Goal: Task Accomplishment & Management: Complete application form

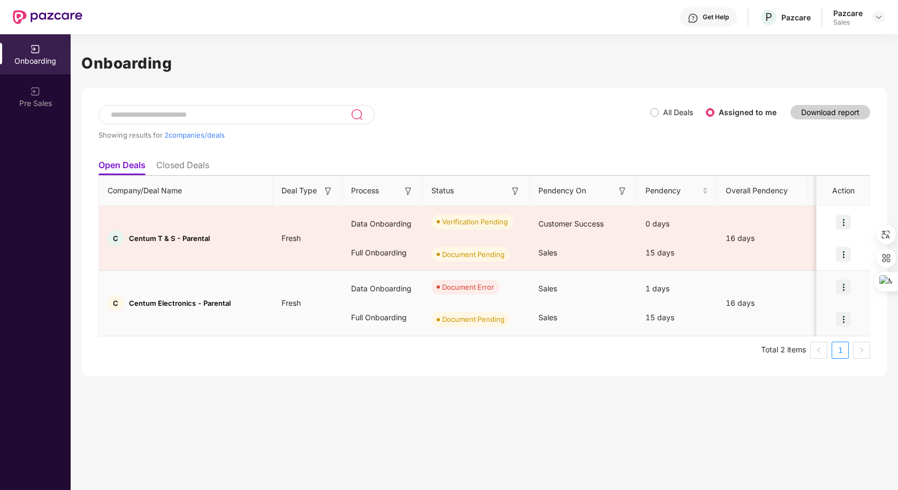
click at [841, 283] on img at bounding box center [843, 286] width 15 height 15
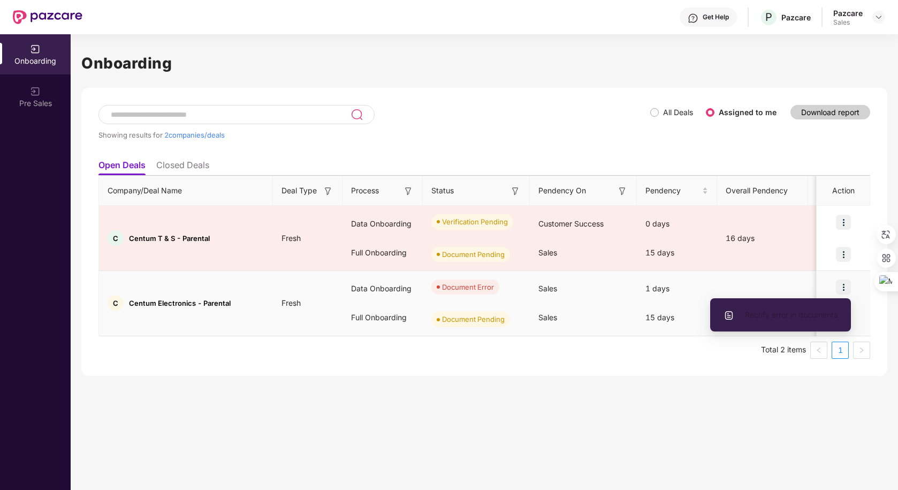
click at [761, 308] on li "Rectify error in documents" at bounding box center [780, 315] width 141 height 22
click at [785, 322] on li "Rectify error in documents" at bounding box center [780, 315] width 141 height 22
click at [770, 316] on span "Rectify error in documents" at bounding box center [781, 315] width 114 height 12
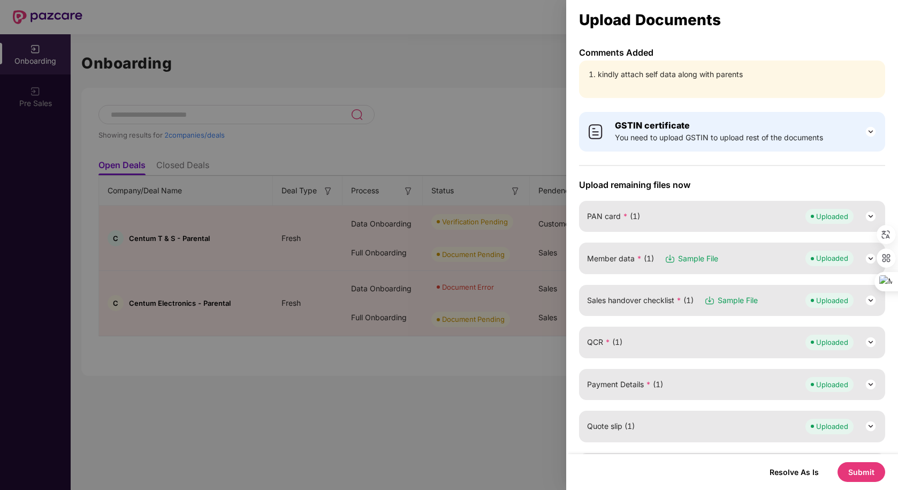
click at [752, 269] on div "Member data * (1) Sample File Uploaded" at bounding box center [732, 257] width 306 height 31
click at [777, 258] on div "Member data * (1) Sample File Uploaded" at bounding box center [732, 258] width 290 height 15
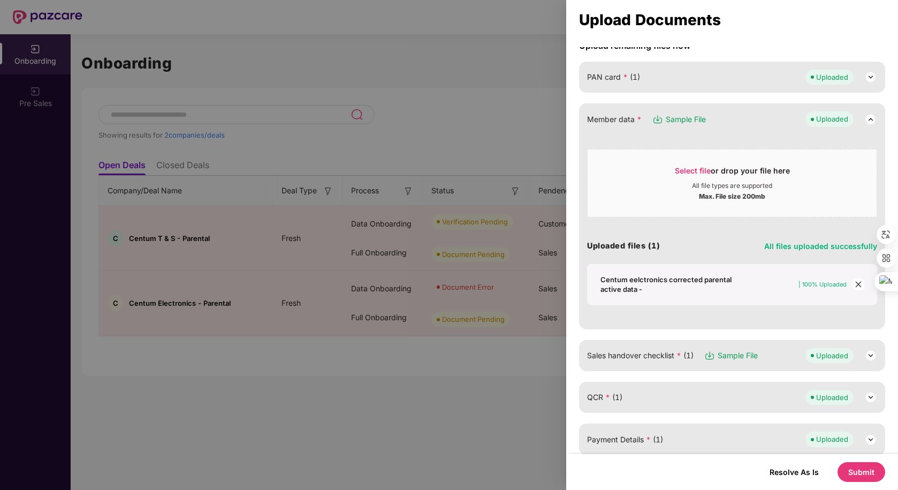
scroll to position [161, 0]
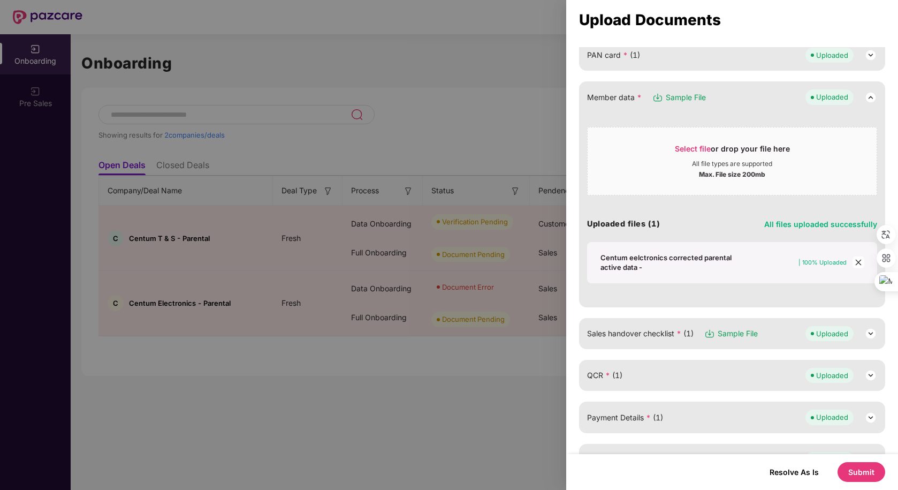
click at [860, 263] on icon "close" at bounding box center [858, 262] width 7 height 7
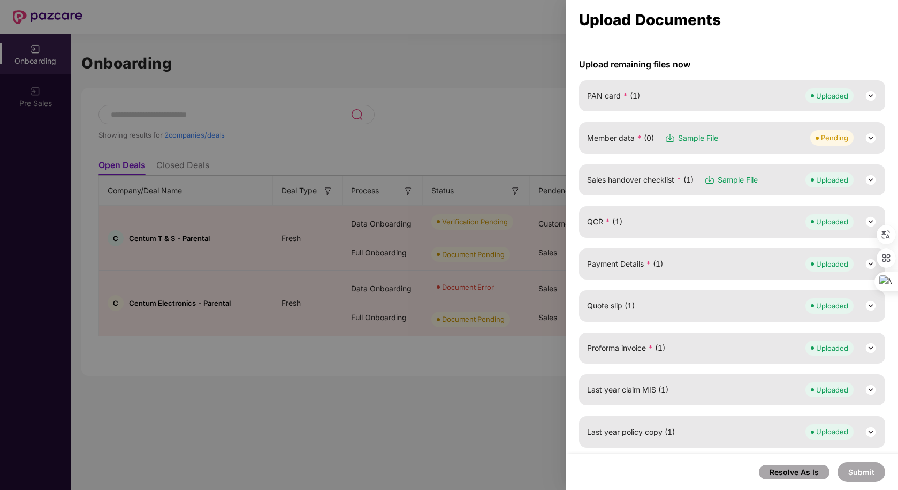
click at [745, 141] on div "Member data * (0) Sample File Pending" at bounding box center [732, 137] width 290 height 15
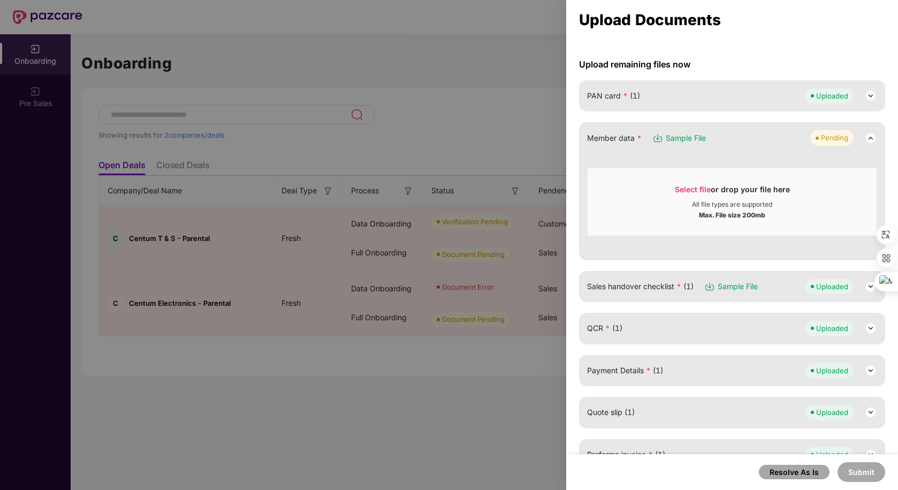
scroll to position [161, 0]
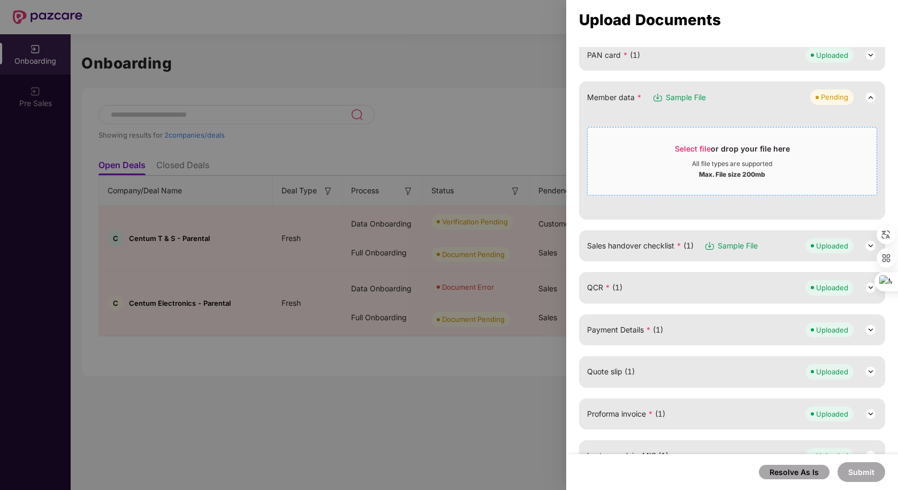
click at [692, 161] on div "All file types are supported" at bounding box center [732, 164] width 80 height 9
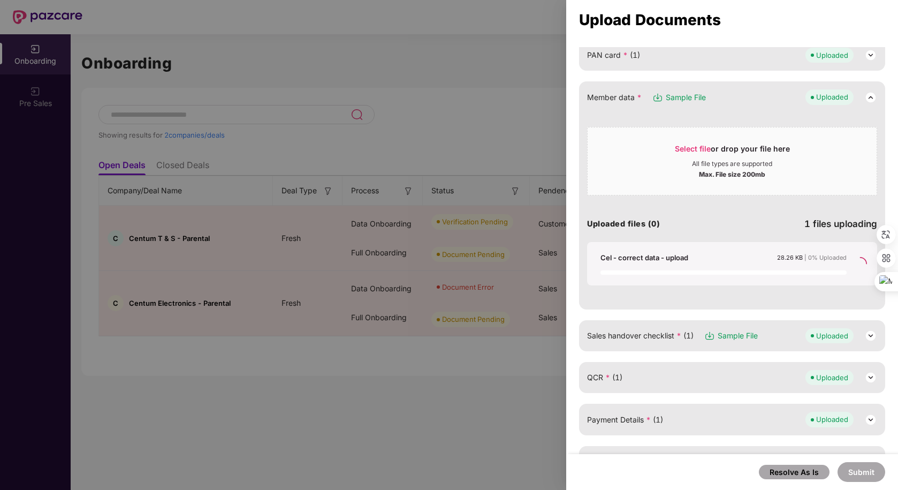
scroll to position [120, 0]
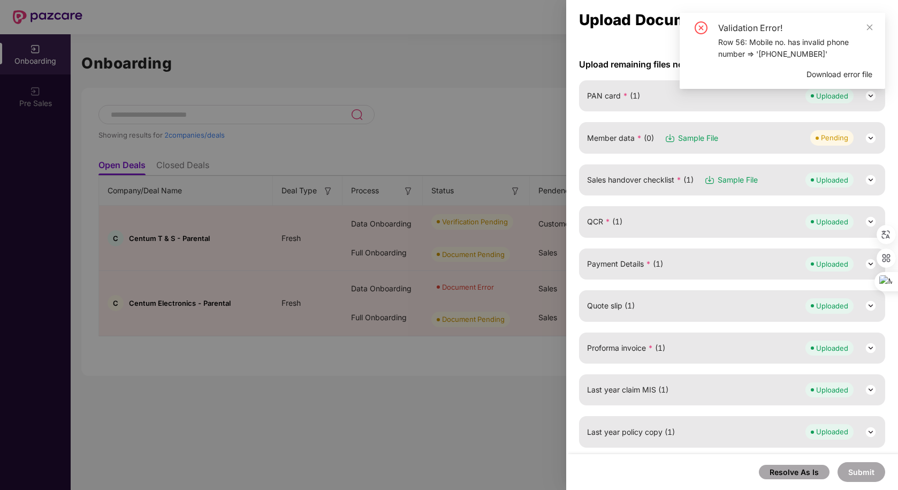
click at [844, 75] on span "Download error file" at bounding box center [840, 75] width 66 height 12
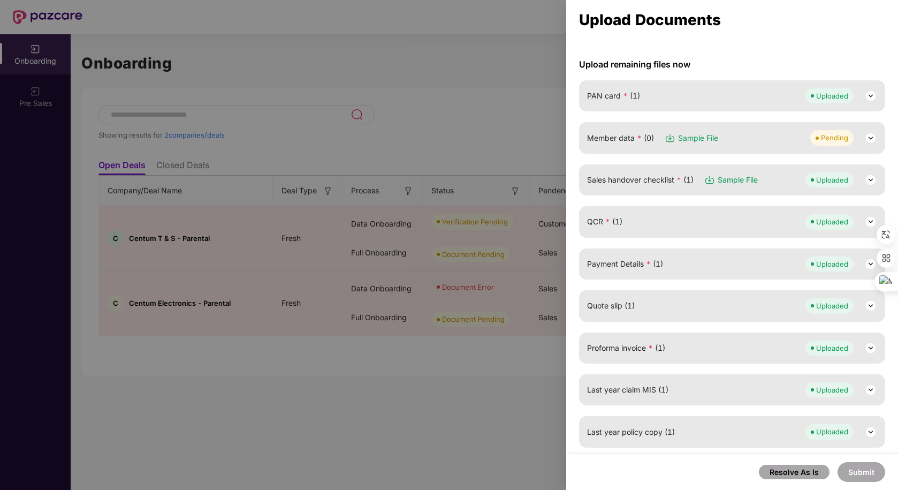
click at [756, 137] on div "Member data * (0) Sample File Pending" at bounding box center [732, 137] width 290 height 15
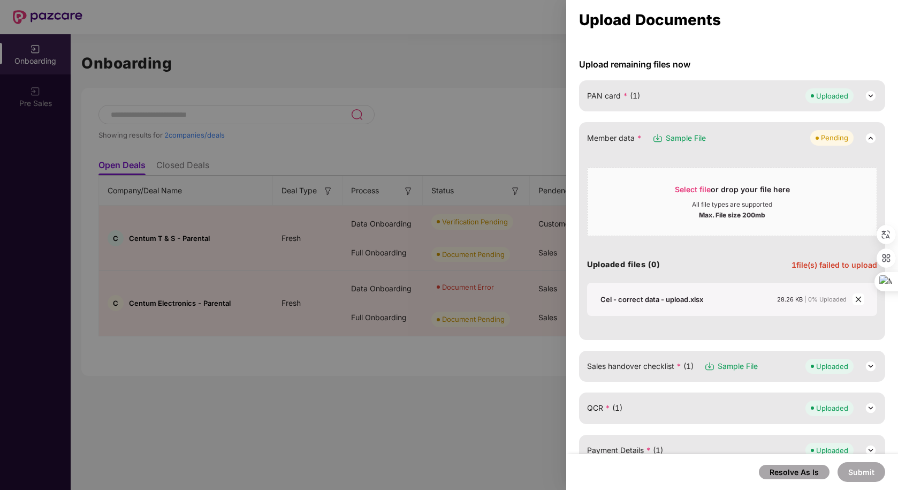
scroll to position [161, 0]
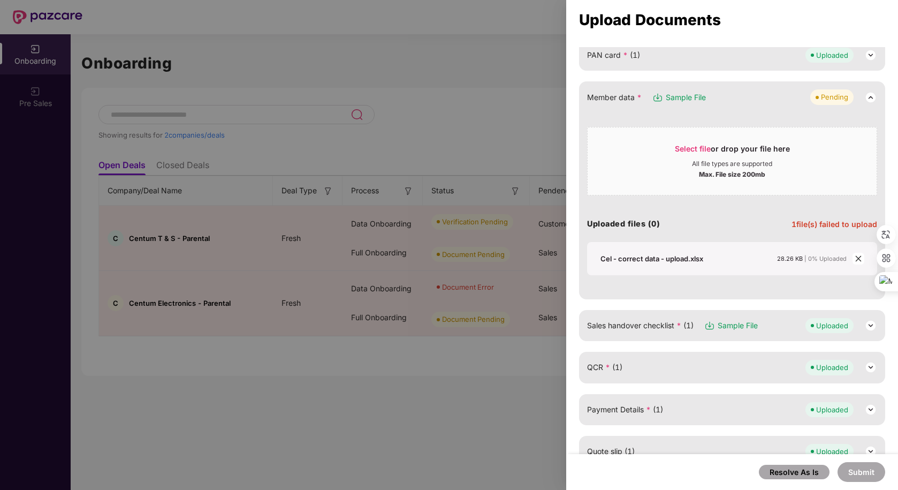
click at [857, 260] on icon "close" at bounding box center [858, 258] width 7 height 7
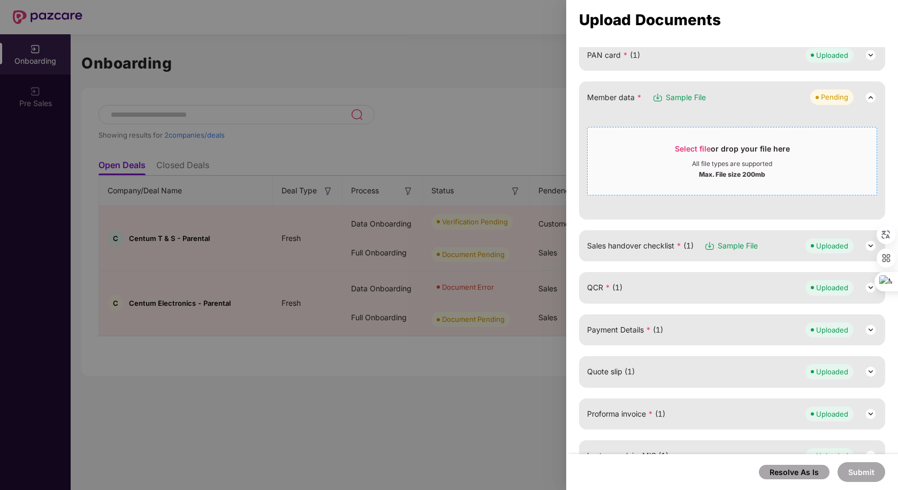
click at [730, 173] on div "Max. File size 200mb" at bounding box center [732, 173] width 66 height 11
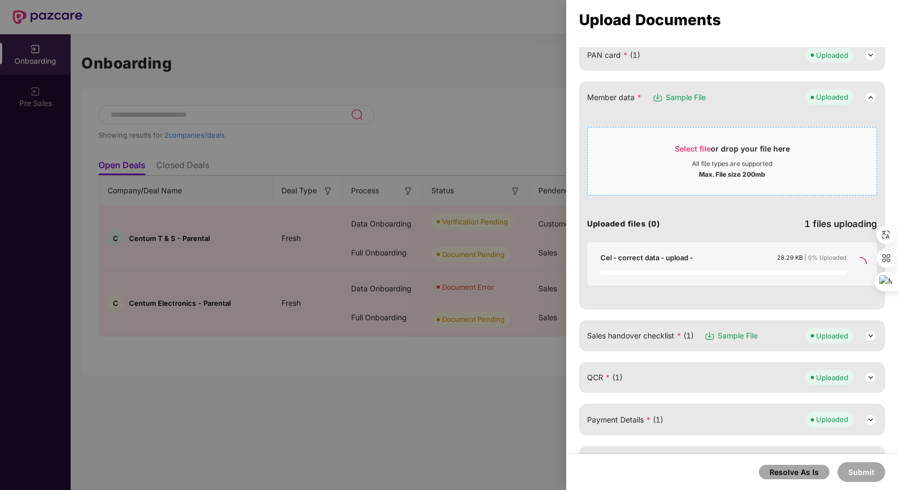
scroll to position [120, 0]
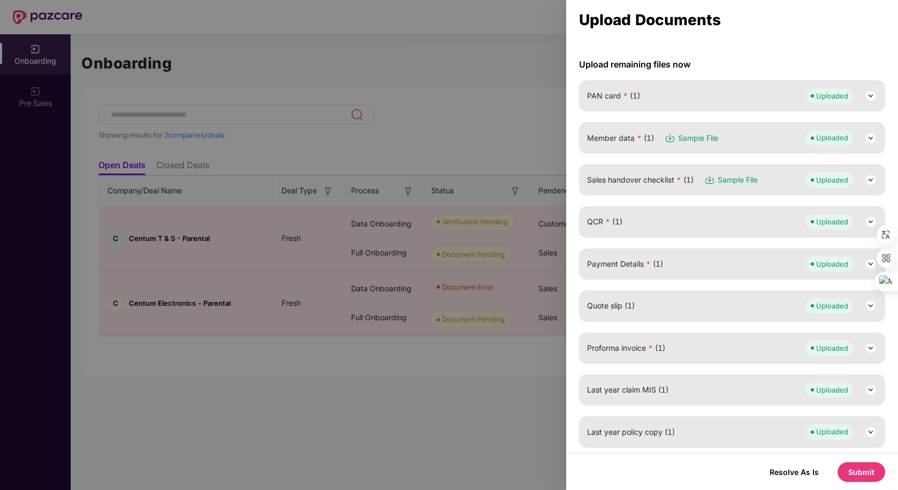
click at [871, 142] on img at bounding box center [870, 138] width 13 height 13
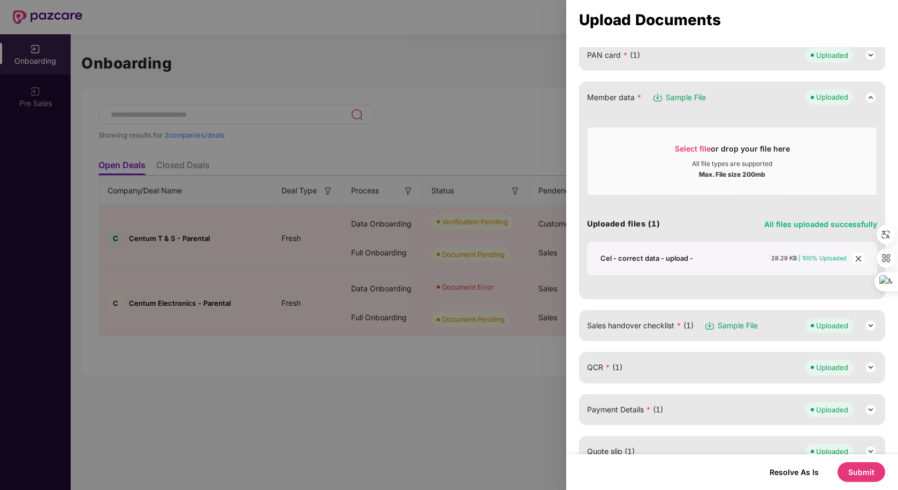
click at [870, 473] on button "Submit" at bounding box center [862, 472] width 48 height 20
